Goal: Find specific page/section: Find specific page/section

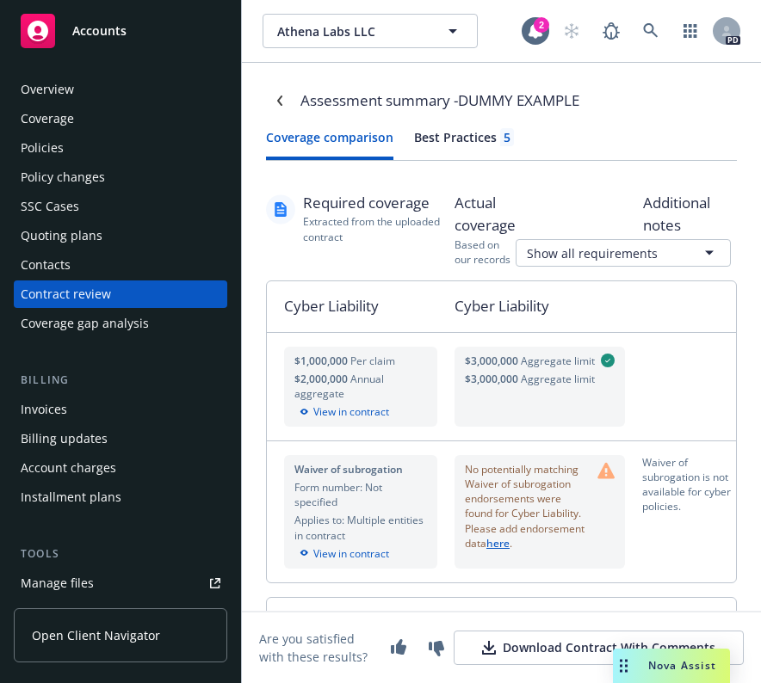
click at [36, 144] on div "Policies" at bounding box center [42, 148] width 43 height 28
